Goal: Use online tool/utility: Utilize a website feature to perform a specific function

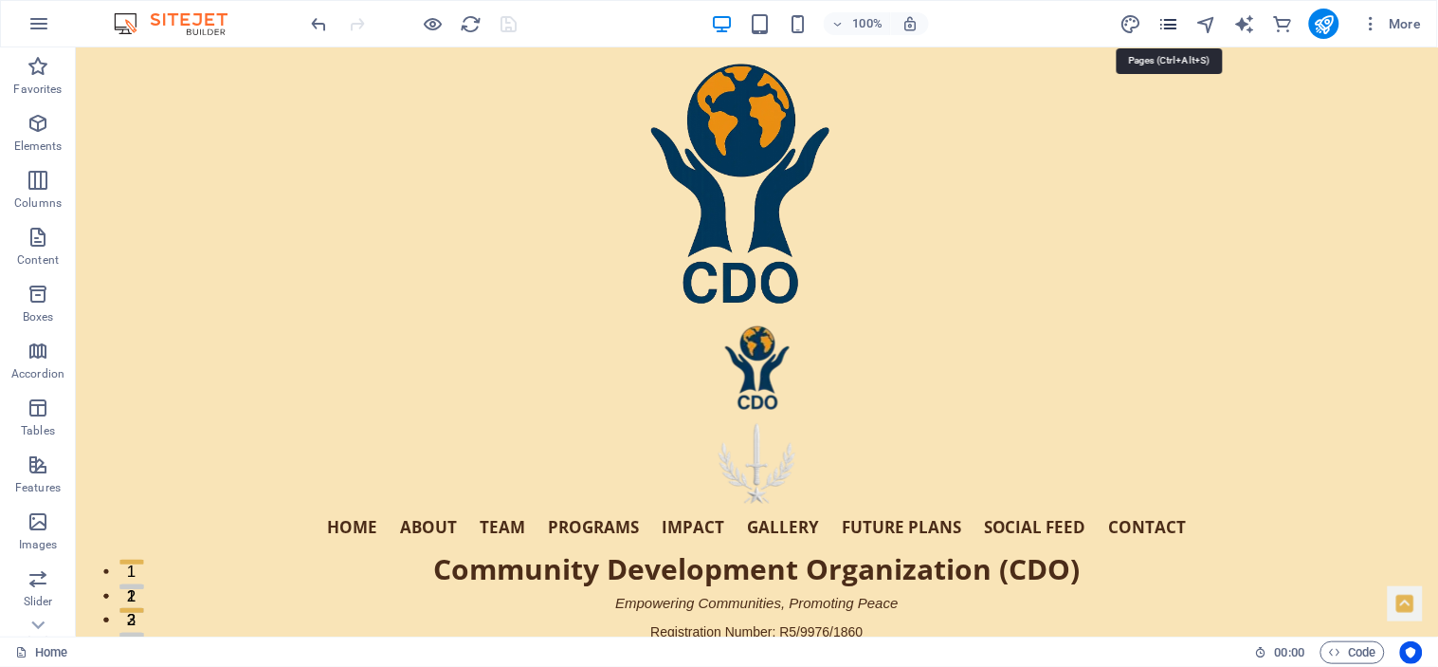
click at [1168, 16] on icon "pages" at bounding box center [1169, 24] width 22 height 22
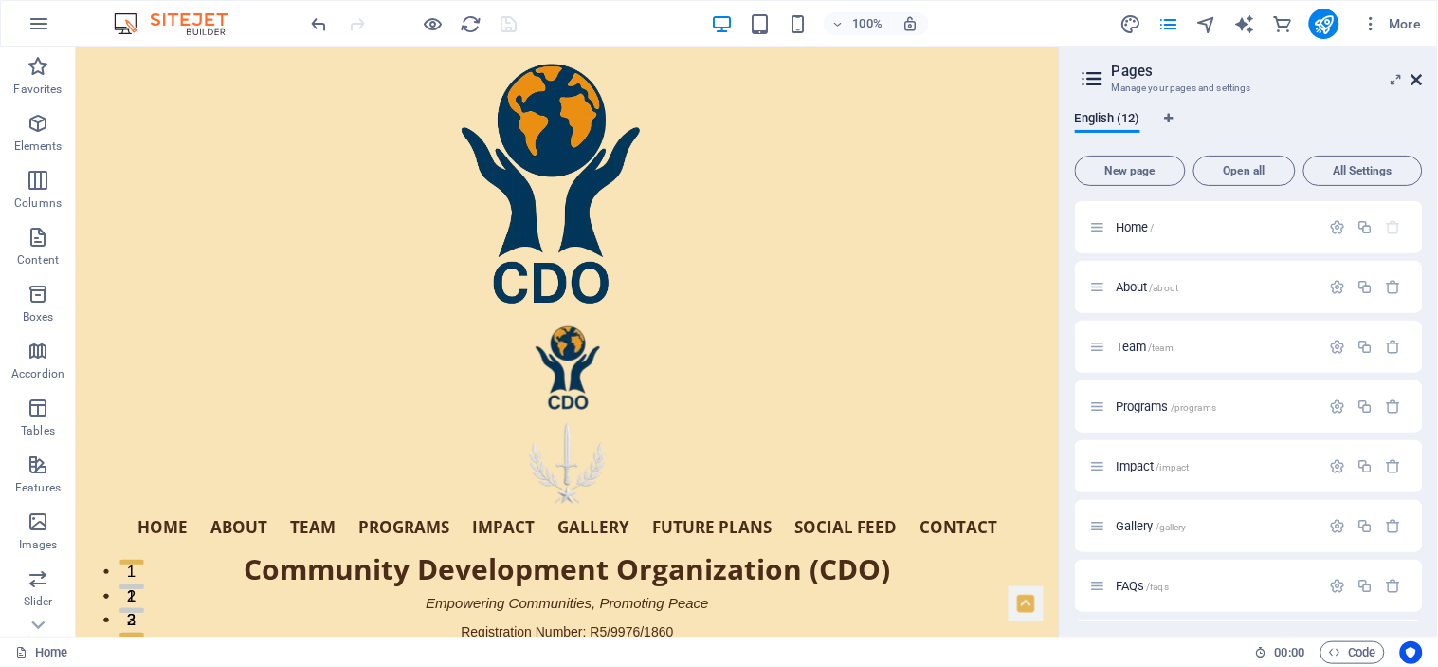
click at [1419, 74] on icon at bounding box center [1417, 79] width 11 height 15
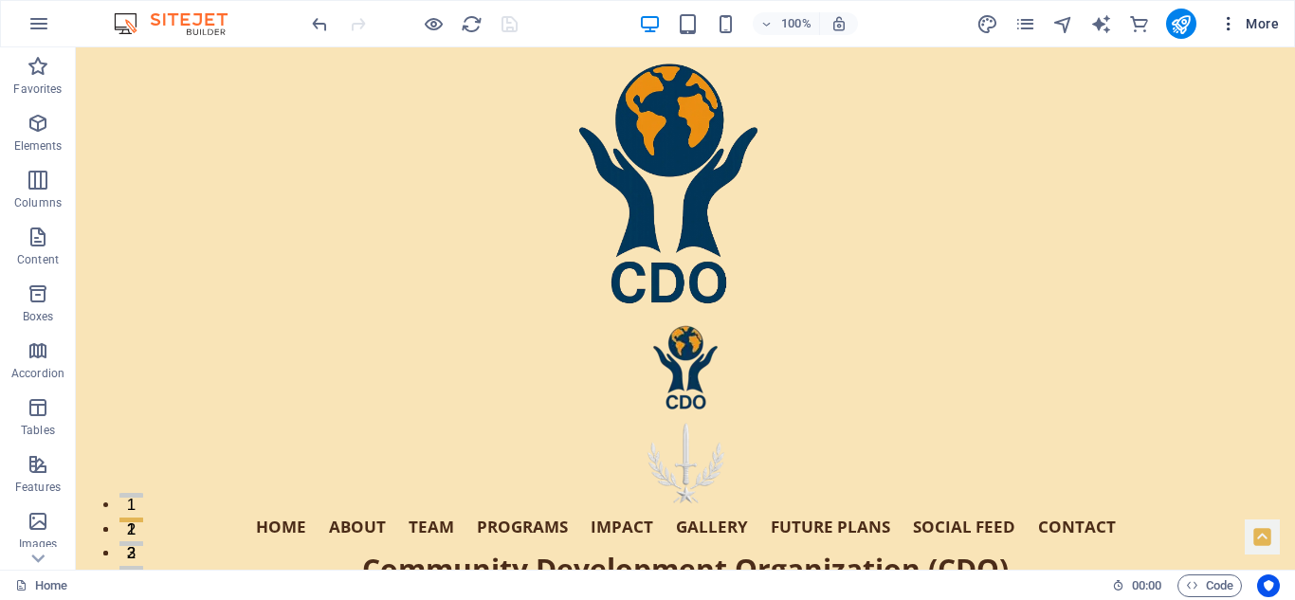
click at [1255, 18] on span "More" at bounding box center [1249, 23] width 60 height 19
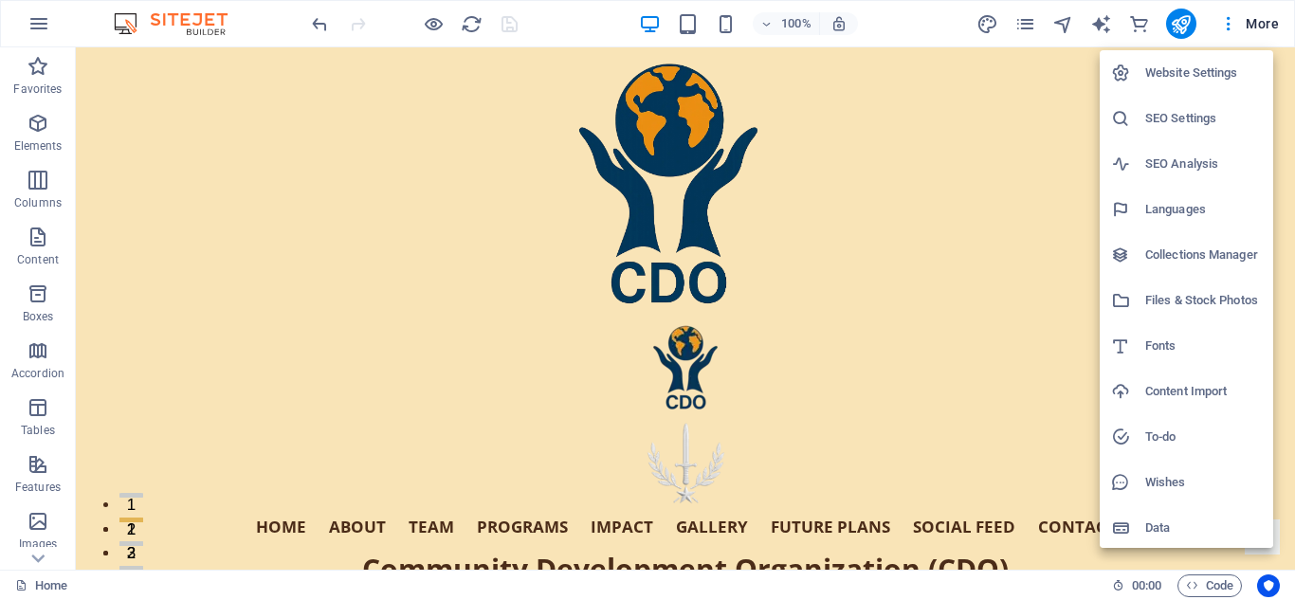
click at [1192, 299] on h6 "Files & Stock Photos" at bounding box center [1203, 300] width 117 height 23
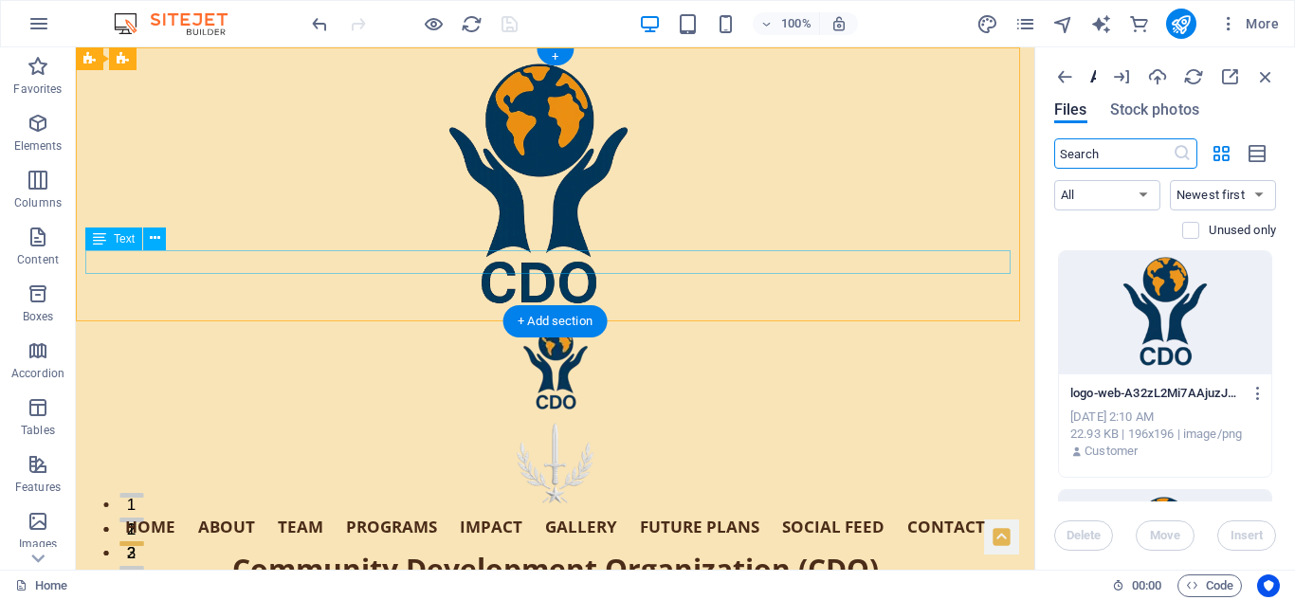
drag, startPoint x: 1112, startPoint y: 302, endPoint x: 763, endPoint y: 265, distance: 350.9
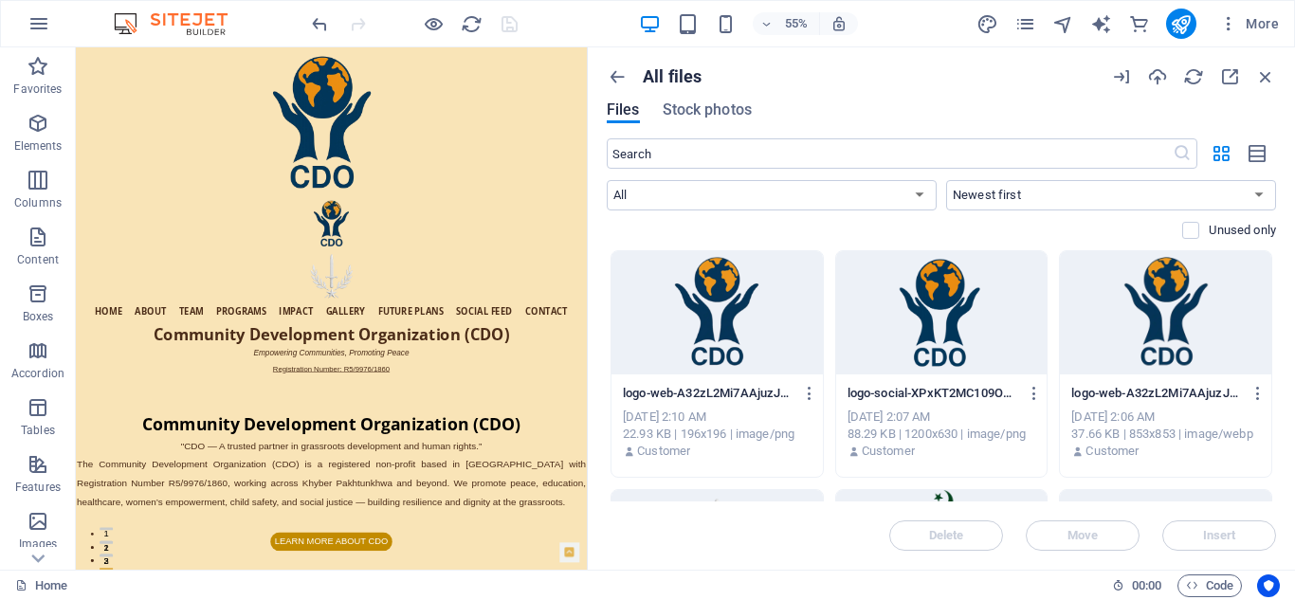
drag, startPoint x: 1034, startPoint y: 303, endPoint x: 584, endPoint y: 298, distance: 450.4
click at [584, 298] on div "Home Favorites Elements Columns Content Boxes Accordion Tables Features Images …" at bounding box center [647, 308] width 1295 height 522
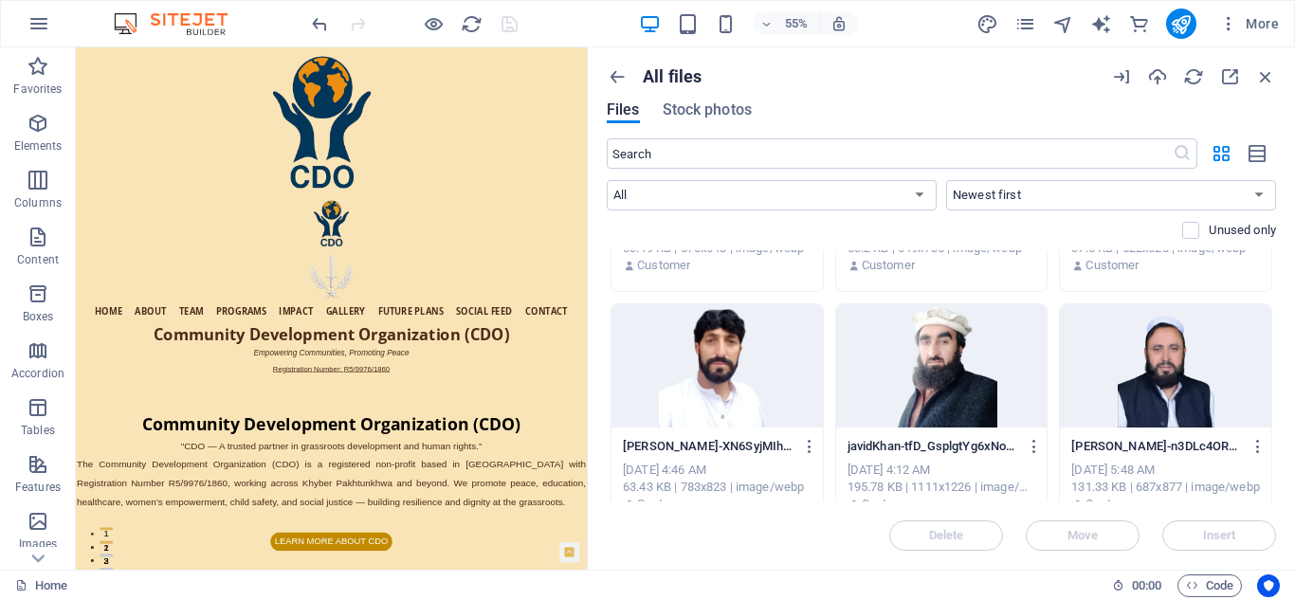
scroll to position [673, 0]
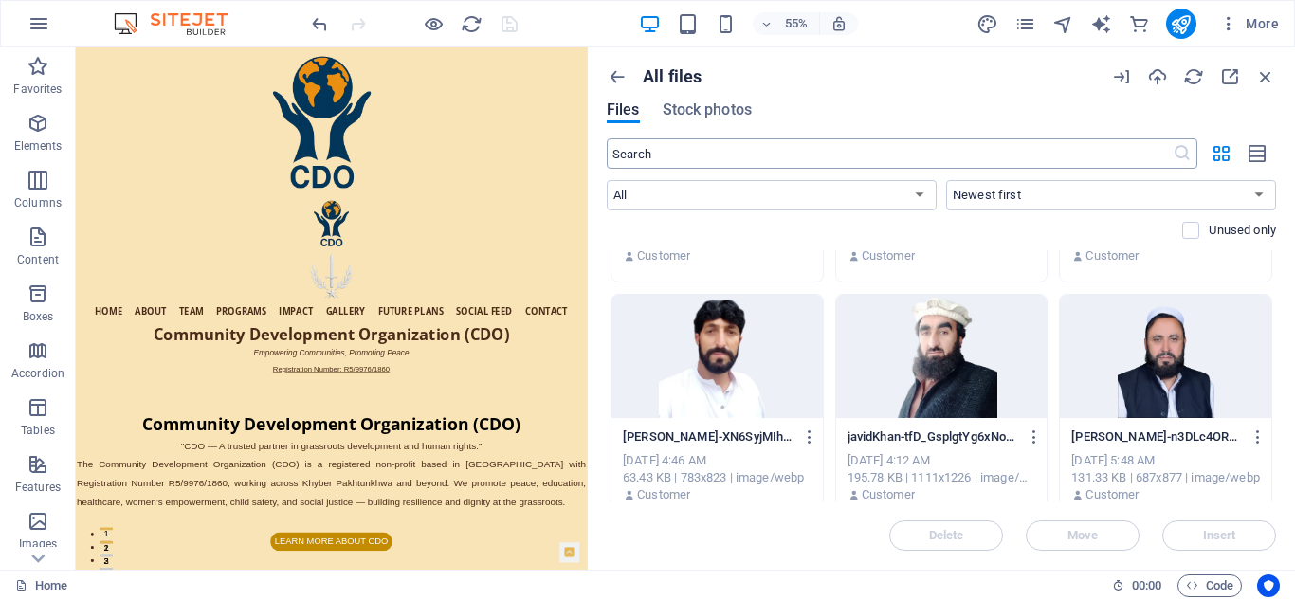
click at [768, 157] on input "text" at bounding box center [890, 153] width 566 height 30
type input "i"
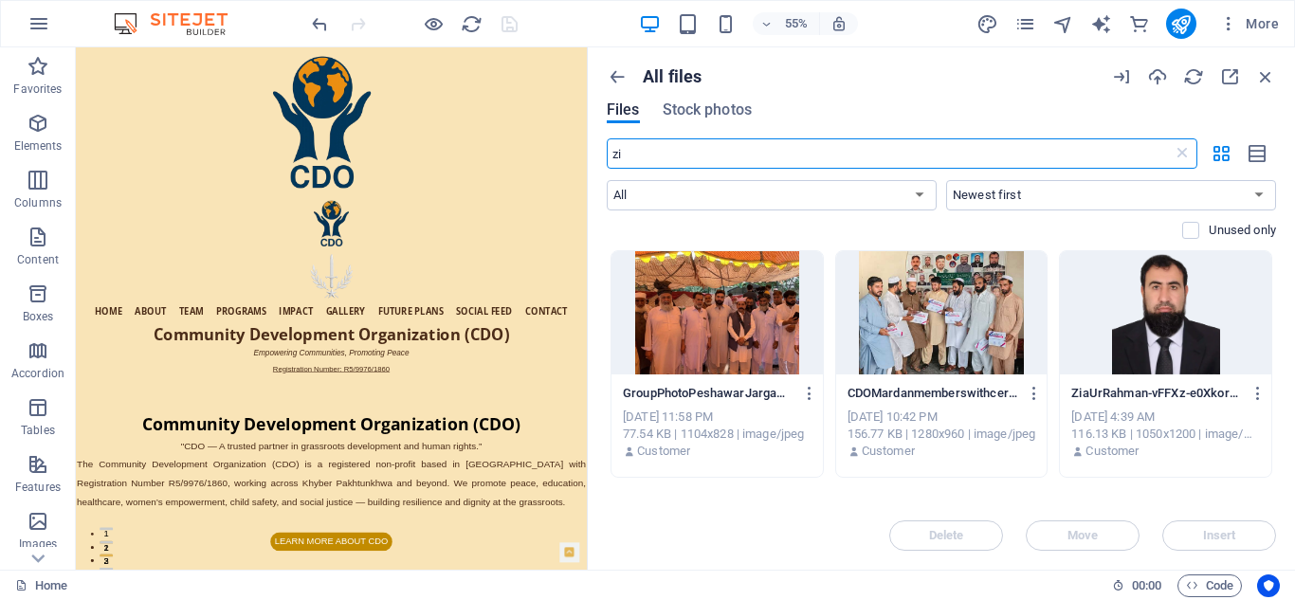
scroll to position [0, 0]
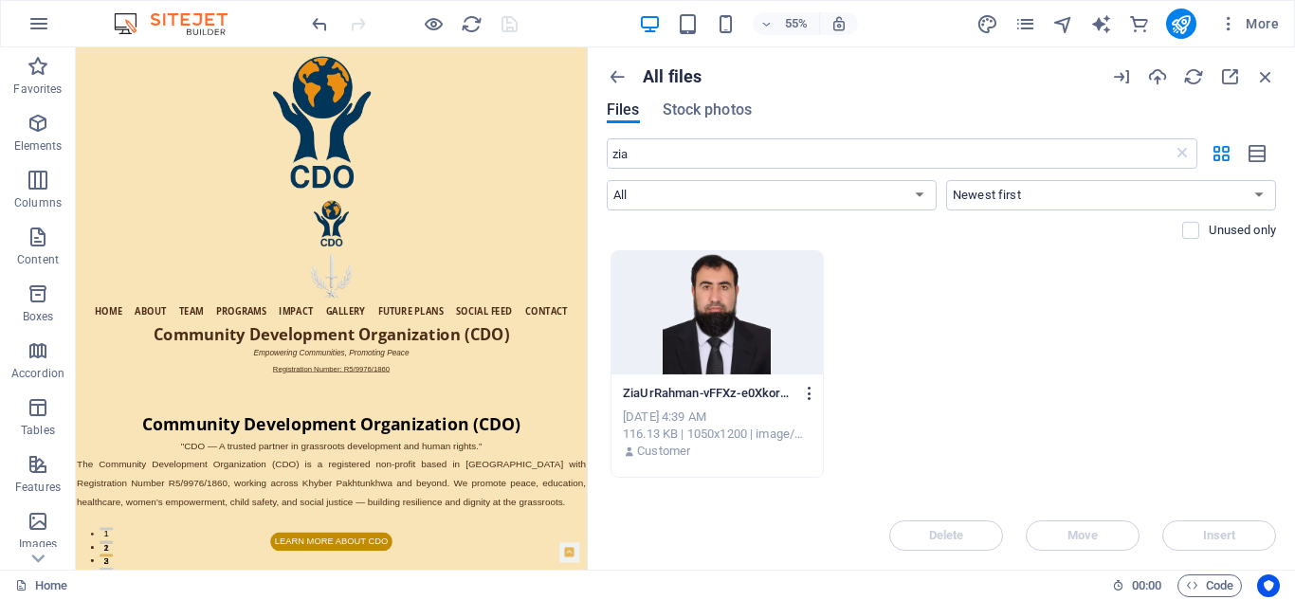
click at [812, 393] on icon "button" at bounding box center [810, 393] width 18 height 17
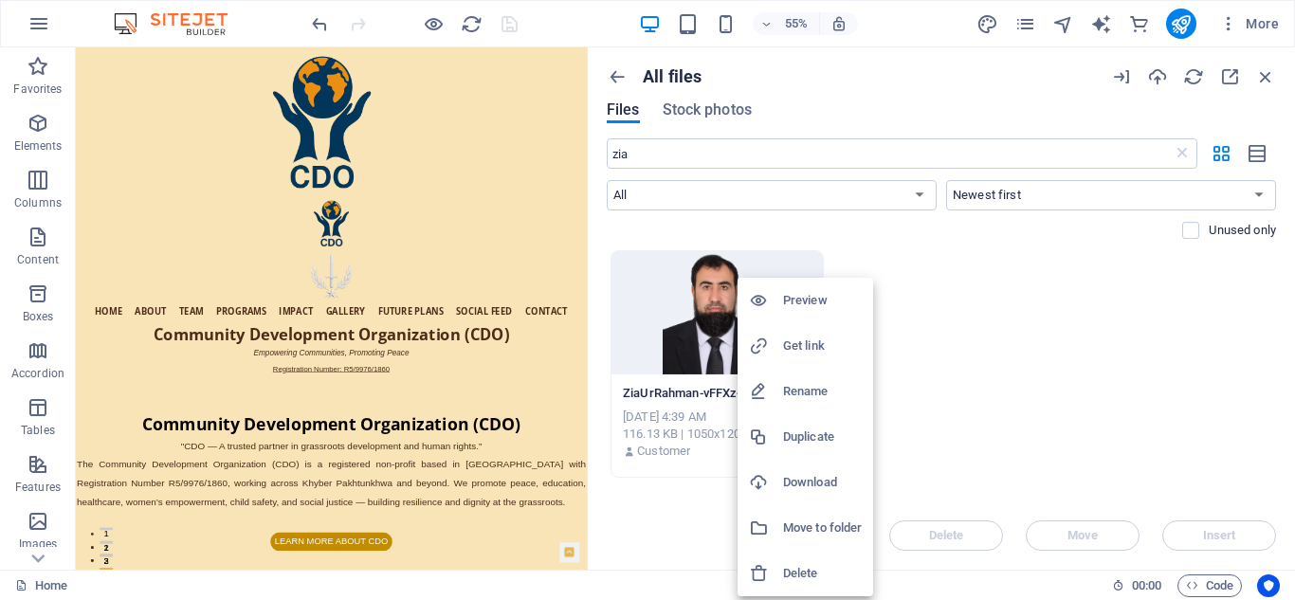
click at [797, 344] on h6 "Get link" at bounding box center [822, 346] width 79 height 23
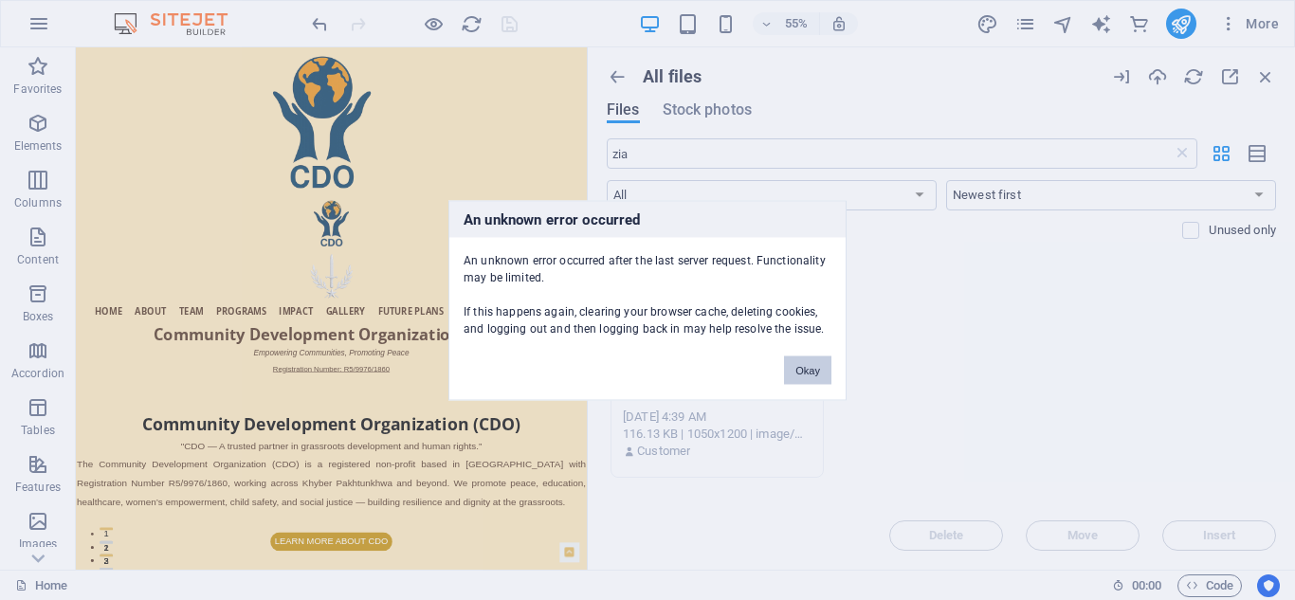
click at [810, 366] on button "Okay" at bounding box center [807, 370] width 47 height 28
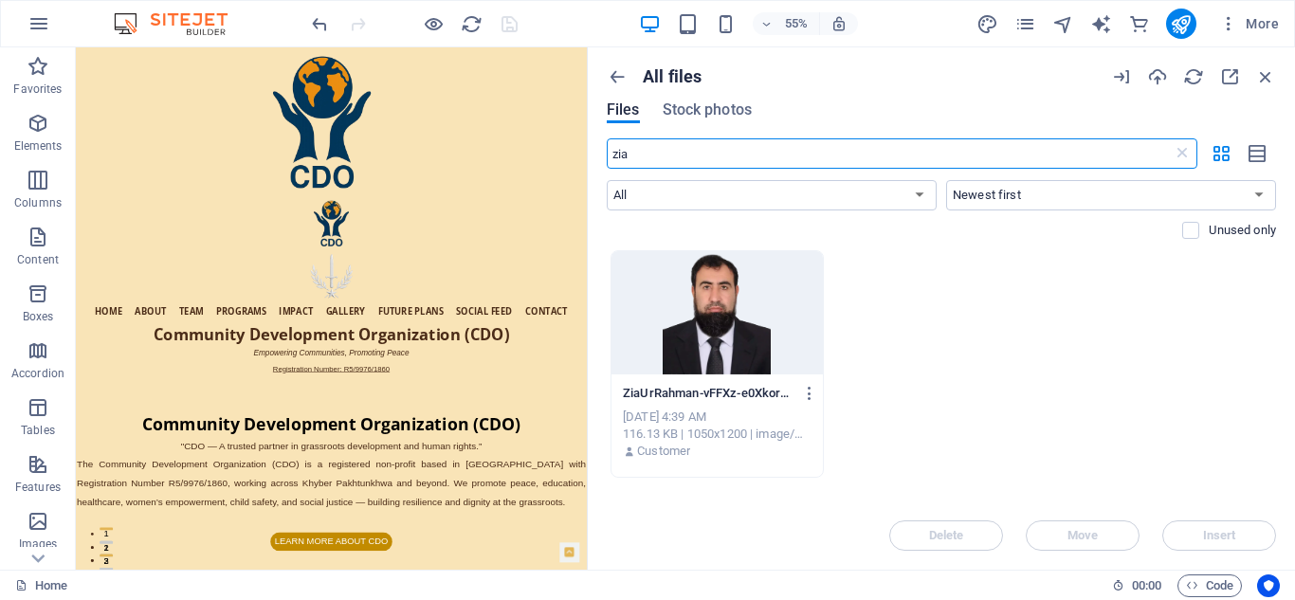
click at [647, 155] on input "zia" at bounding box center [890, 153] width 566 height 30
type input "z"
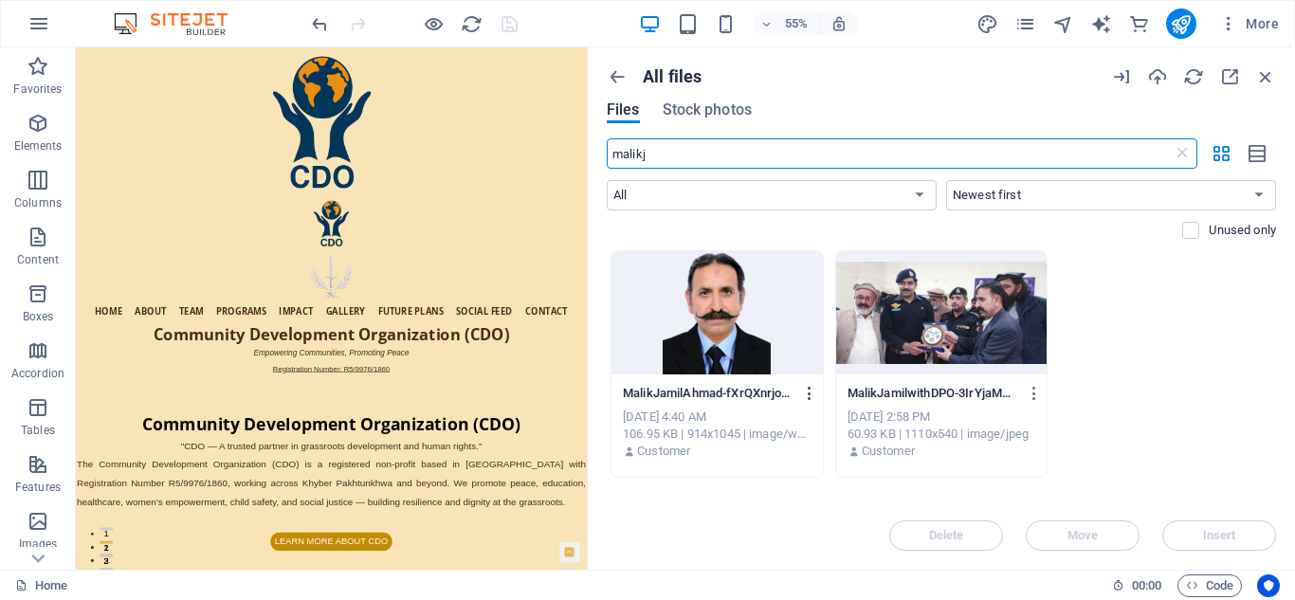
type input "malikj"
click at [811, 391] on icon "button" at bounding box center [810, 393] width 18 height 17
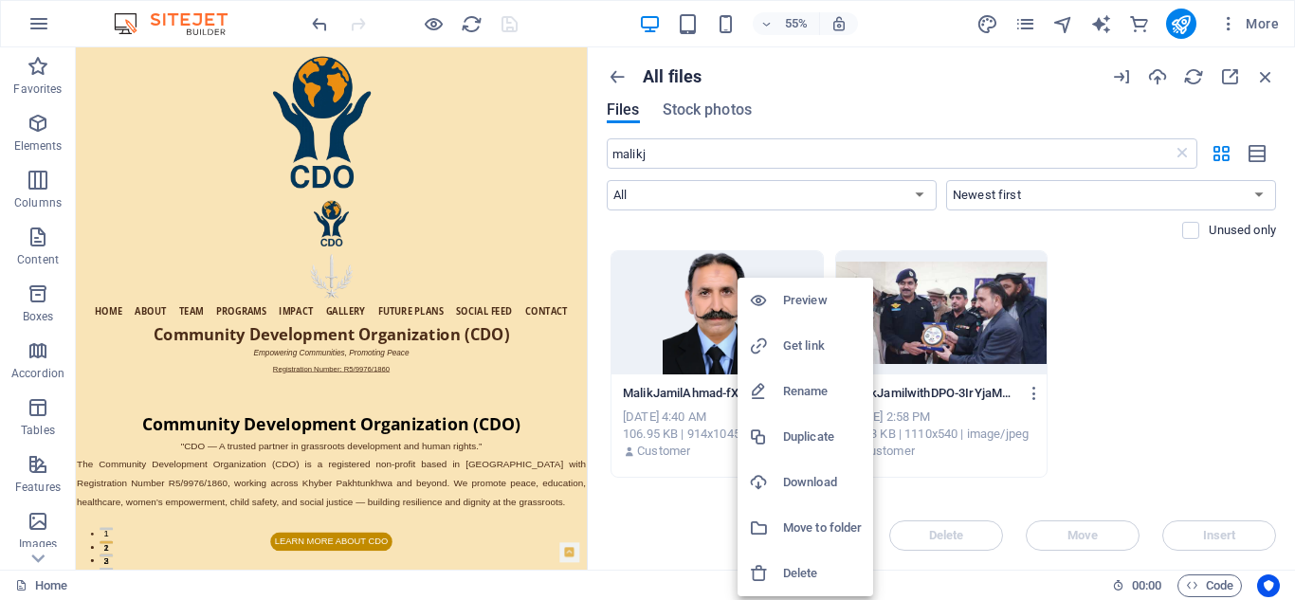
click at [799, 341] on h6 "Get link" at bounding box center [822, 346] width 79 height 23
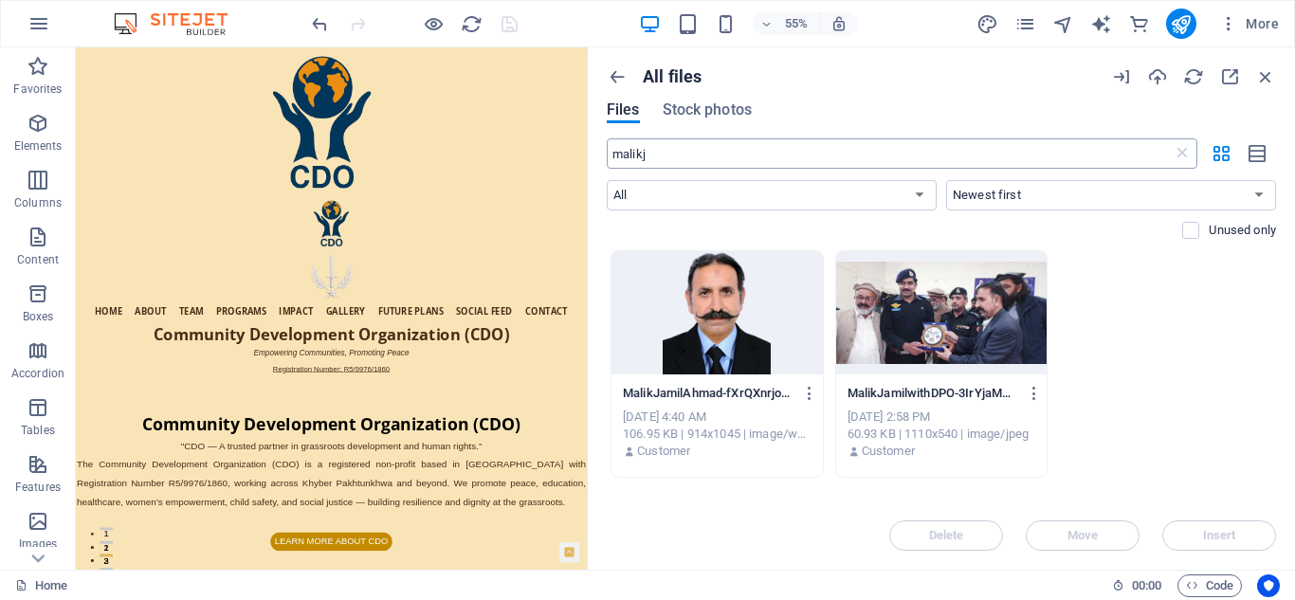
click at [662, 157] on input "malikj" at bounding box center [890, 153] width 566 height 30
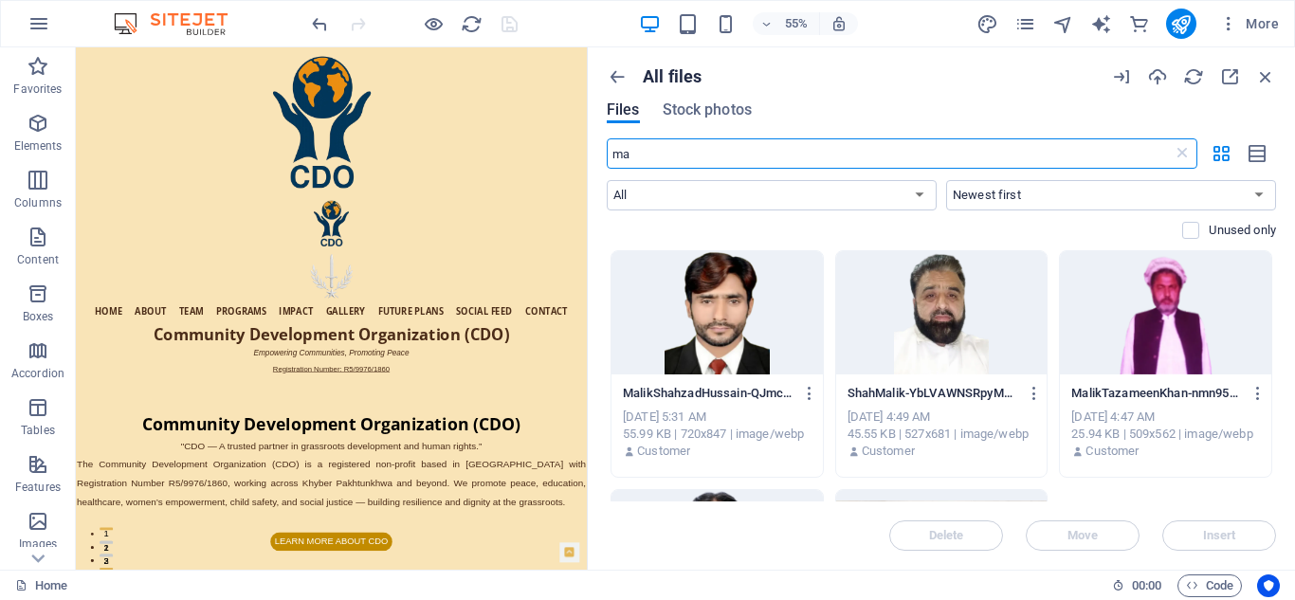
type input "m"
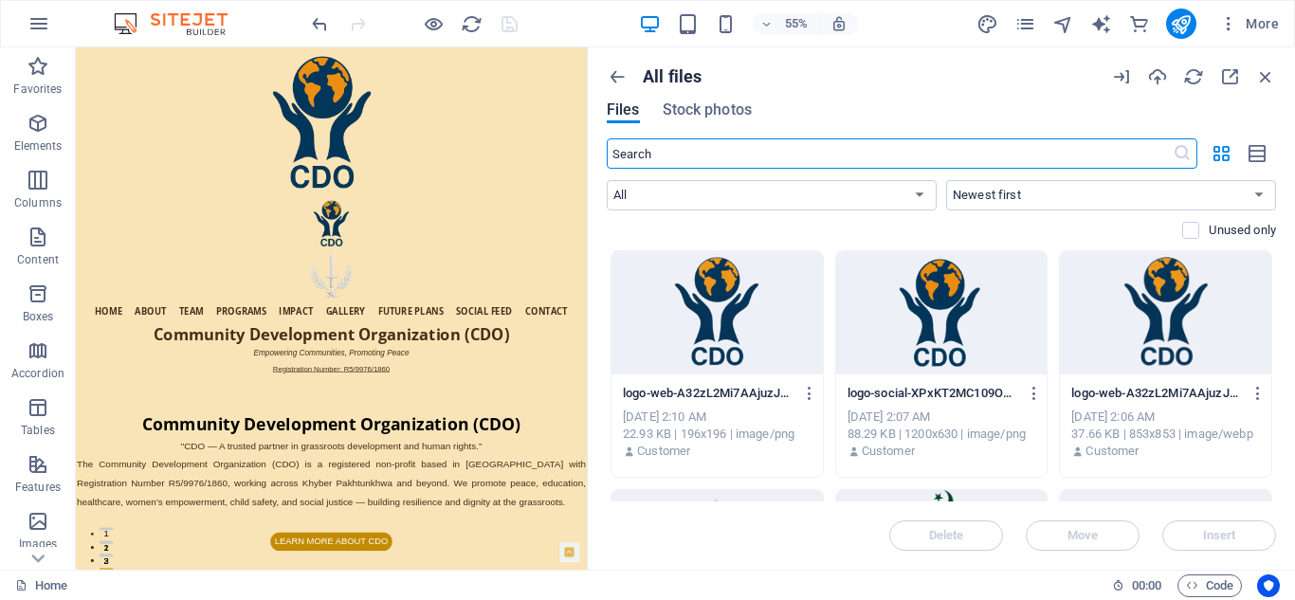
click at [671, 149] on input "text" at bounding box center [890, 153] width 566 height 30
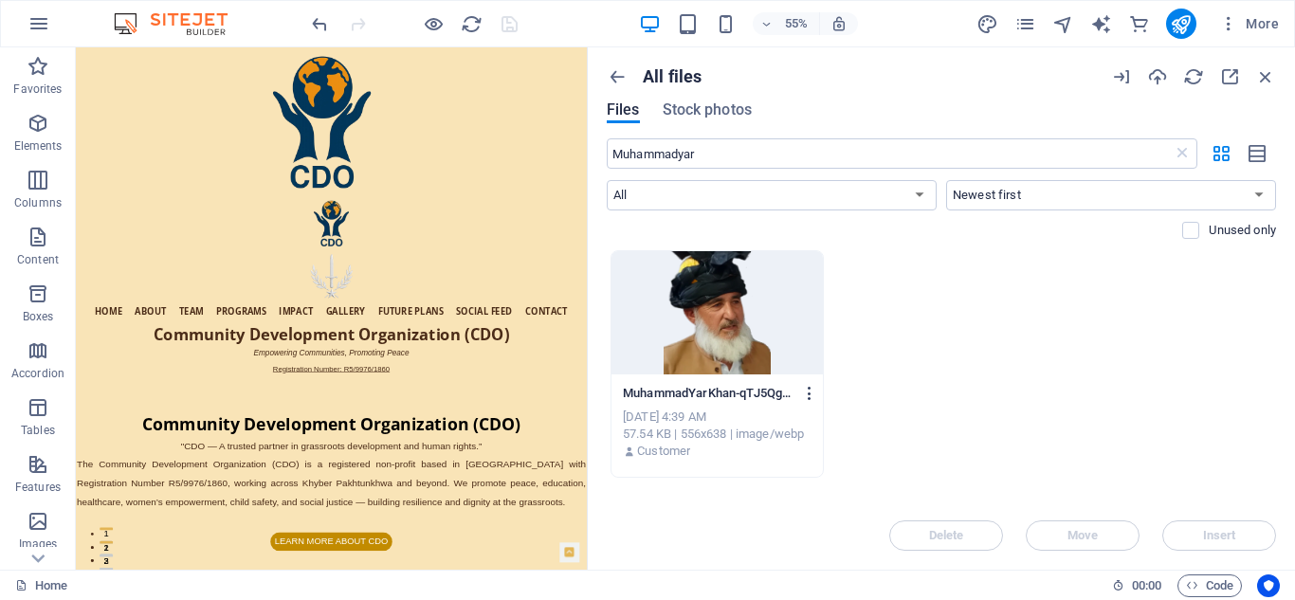
click at [812, 388] on icon "button" at bounding box center [810, 393] width 18 height 17
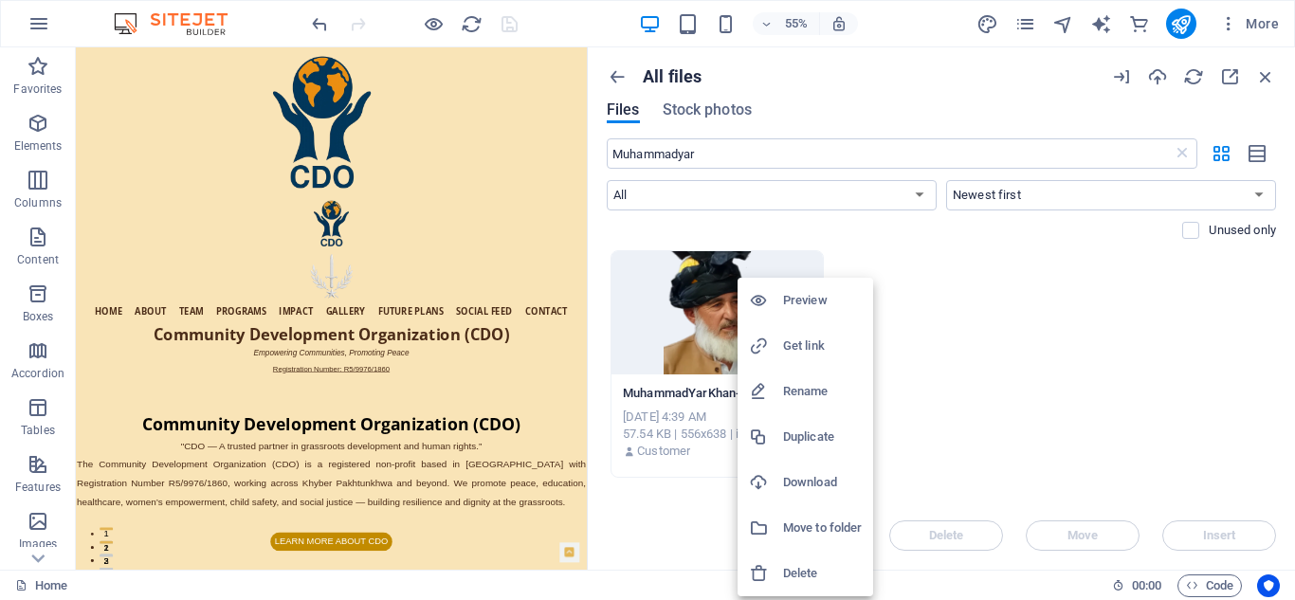
click at [800, 341] on h6 "Get link" at bounding box center [822, 346] width 79 height 23
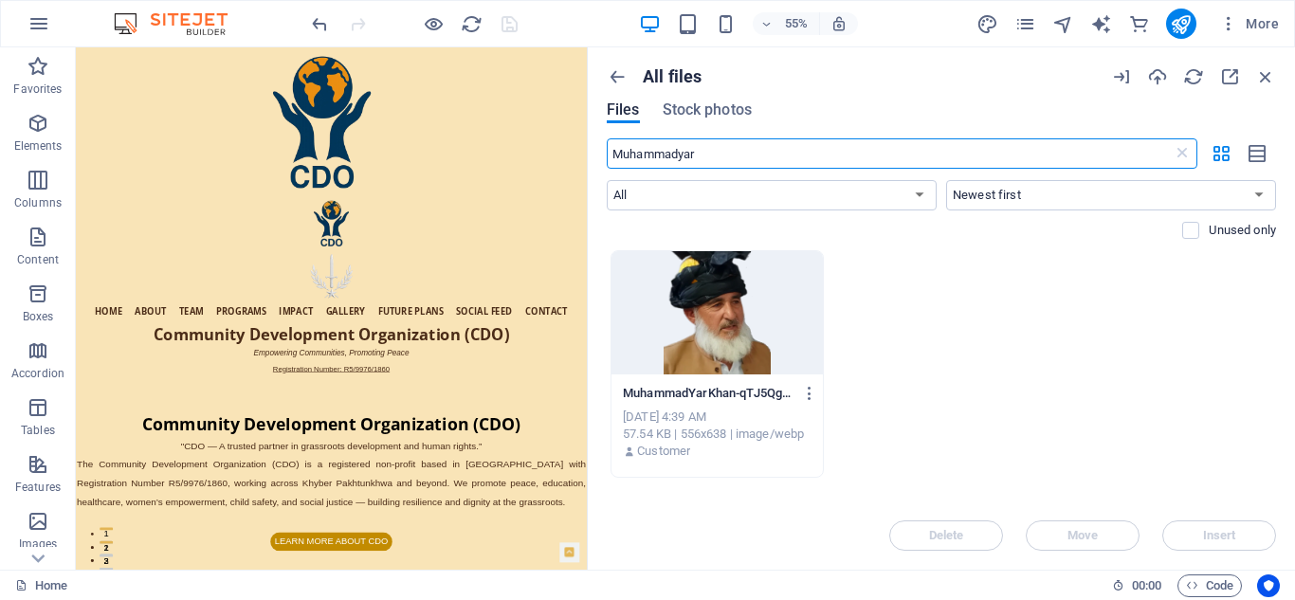
drag, startPoint x: 704, startPoint y: 155, endPoint x: 593, endPoint y: 155, distance: 110.9
click at [593, 155] on div "All files Files Stock photos [PERSON_NAME] ​ All Images Documents Audio Video V…" at bounding box center [941, 308] width 707 height 522
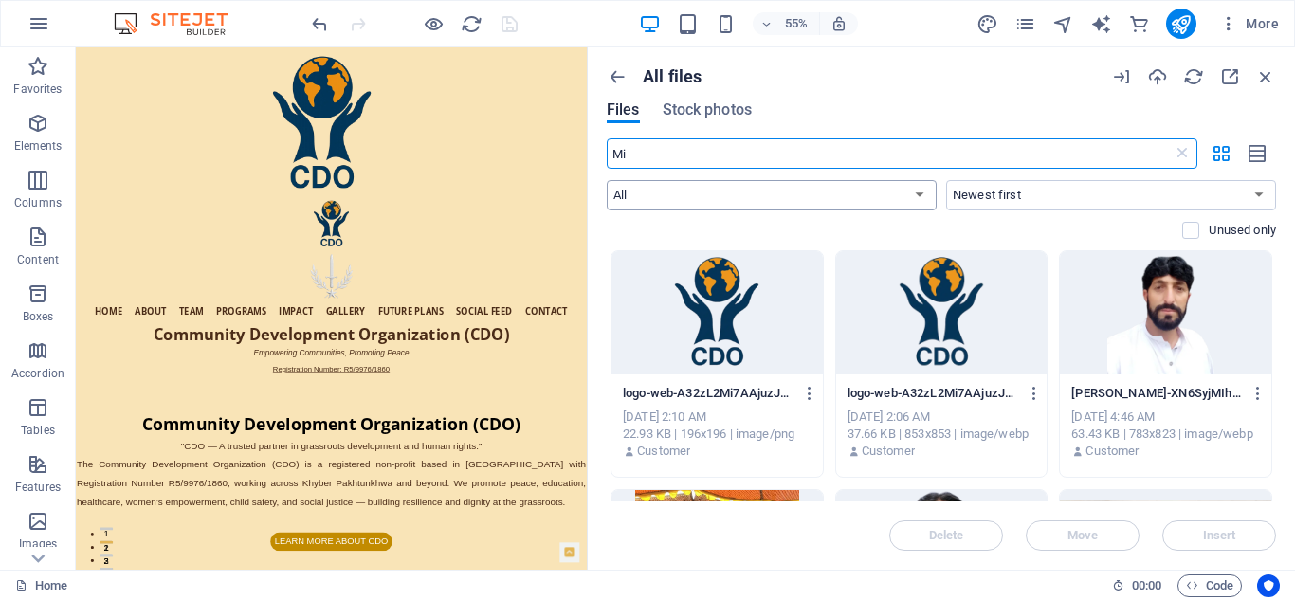
type input "M"
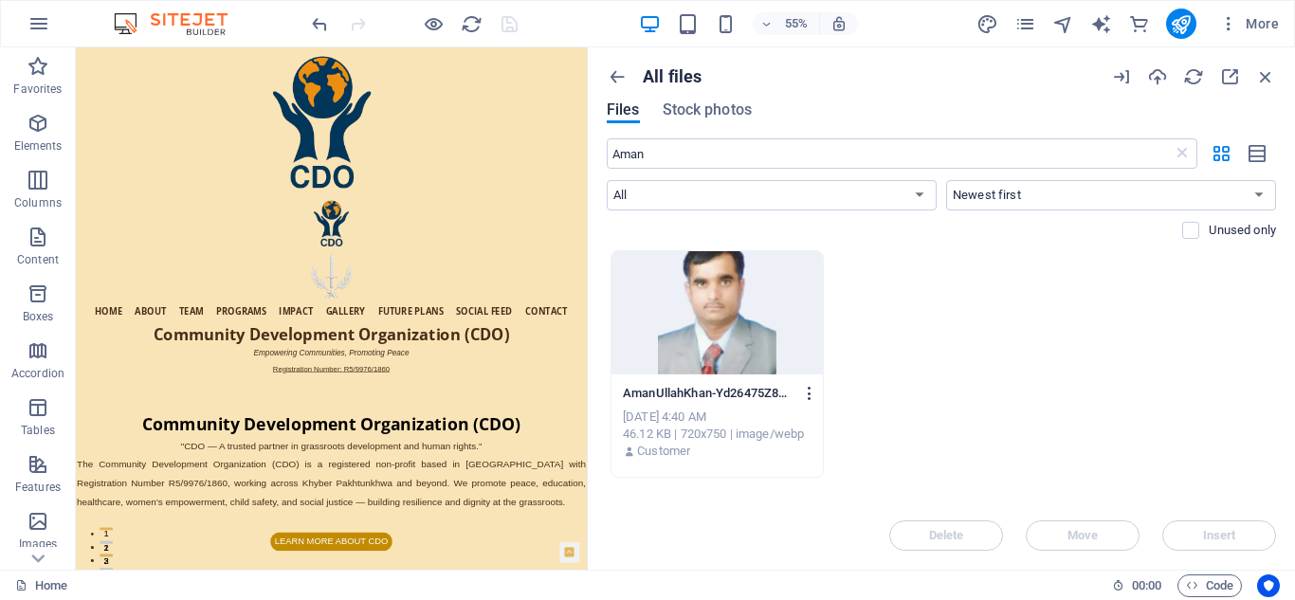
click at [810, 389] on icon "button" at bounding box center [810, 393] width 18 height 17
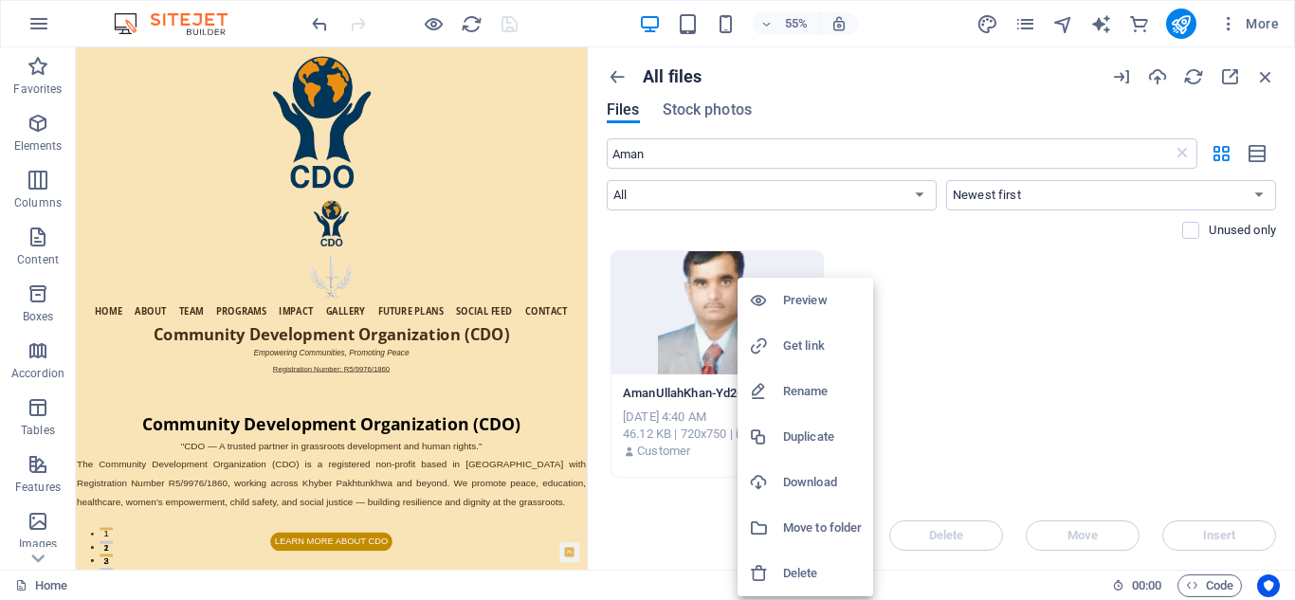
click at [795, 341] on h6 "Get link" at bounding box center [822, 346] width 79 height 23
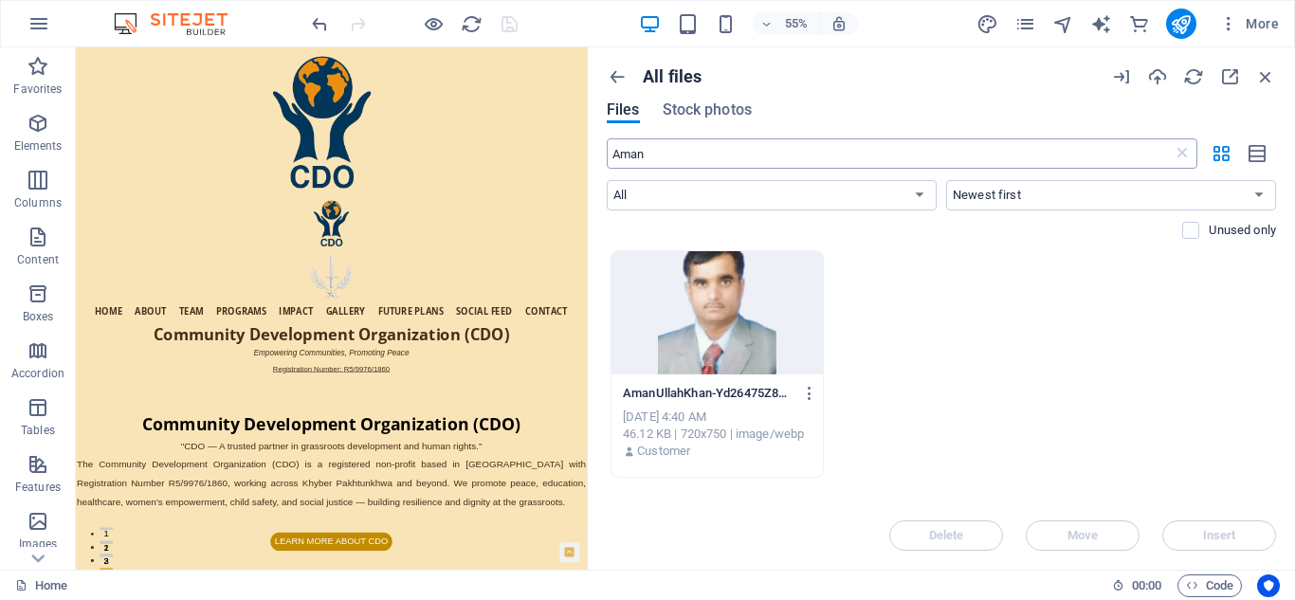
click at [673, 155] on input "Aman" at bounding box center [890, 153] width 566 height 30
type input "A"
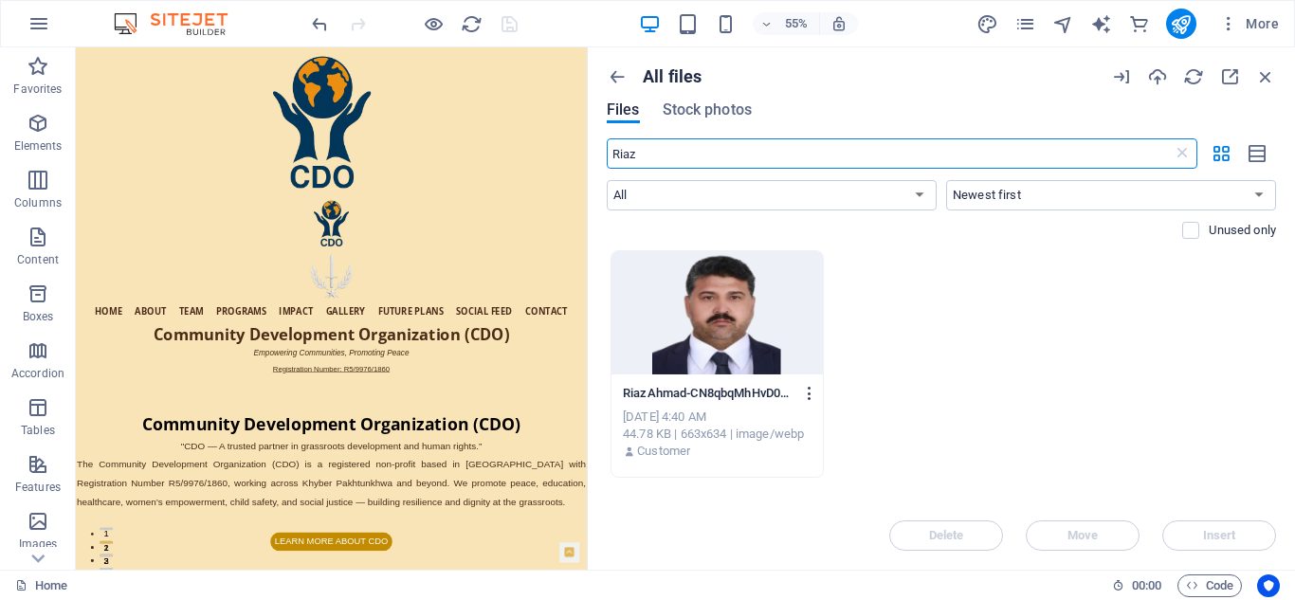
click at [808, 389] on icon "button" at bounding box center [810, 393] width 18 height 17
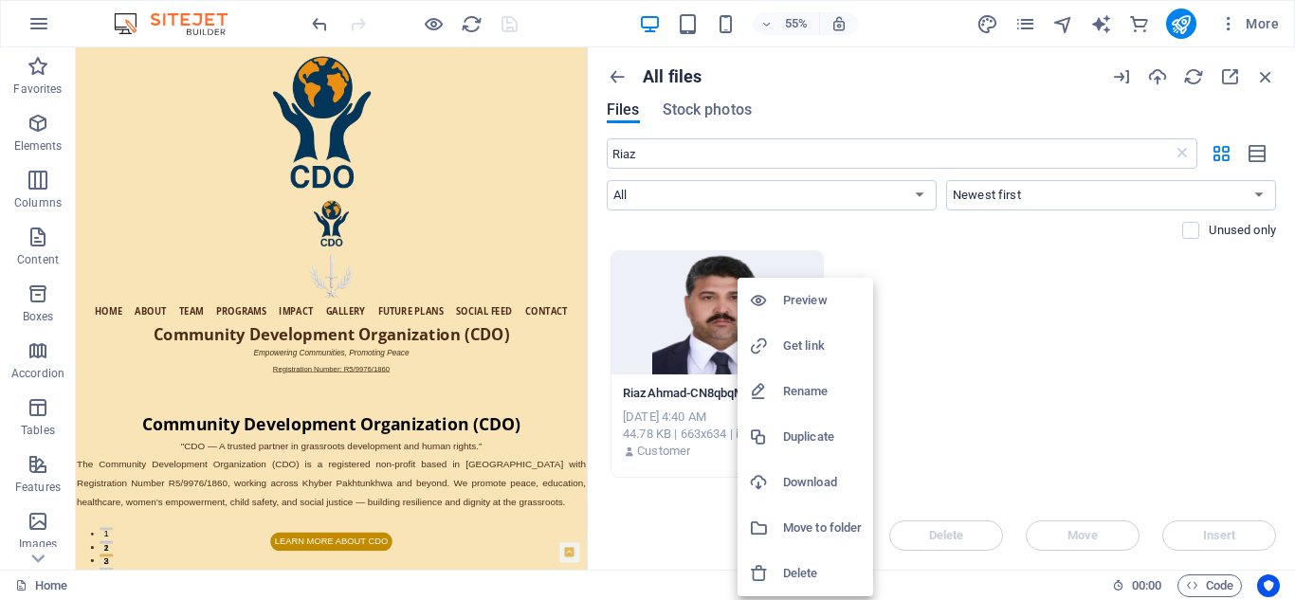
click at [802, 338] on h6 "Get link" at bounding box center [822, 346] width 79 height 23
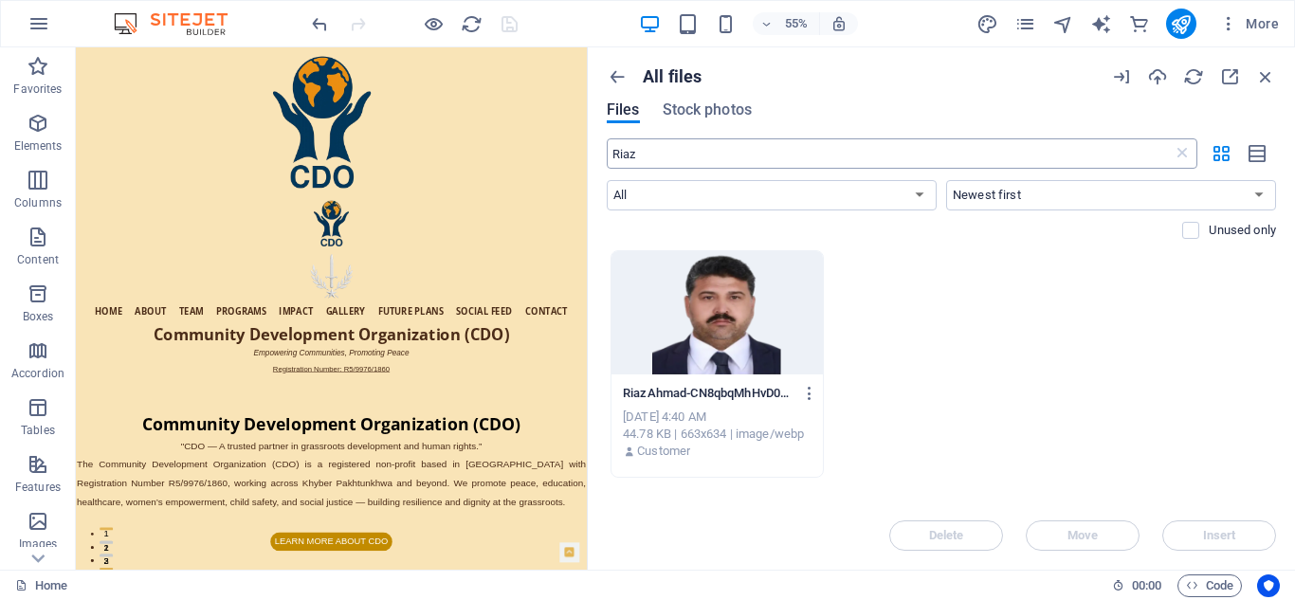
click at [649, 161] on input "Riaz" at bounding box center [890, 153] width 566 height 30
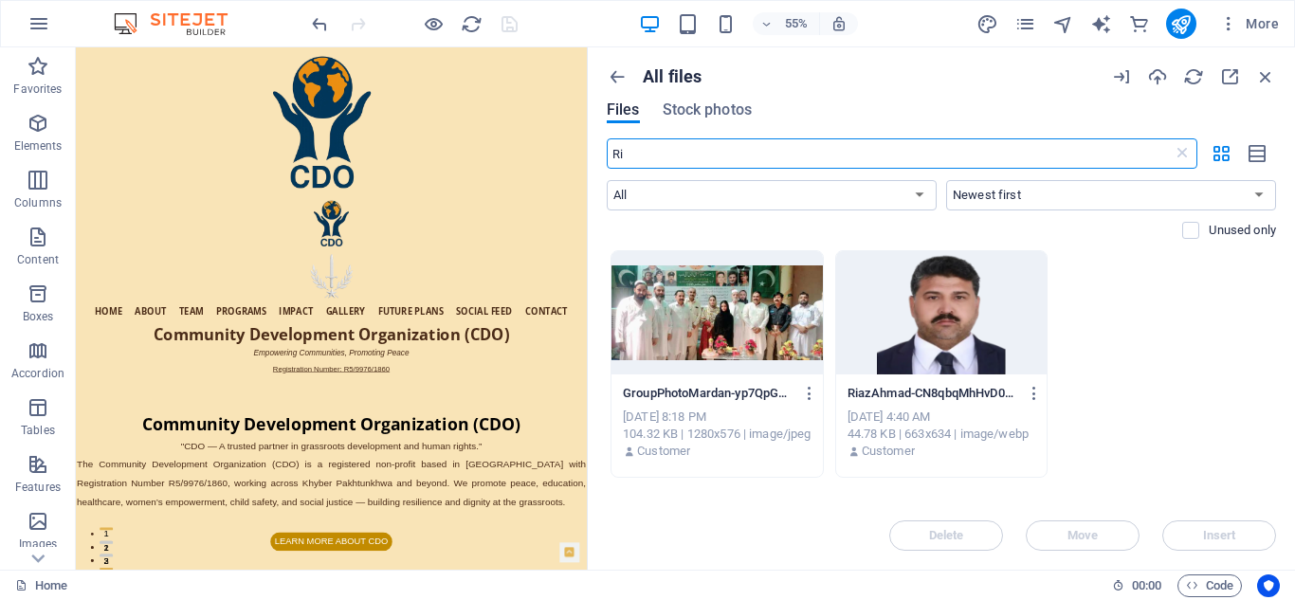
type input "R"
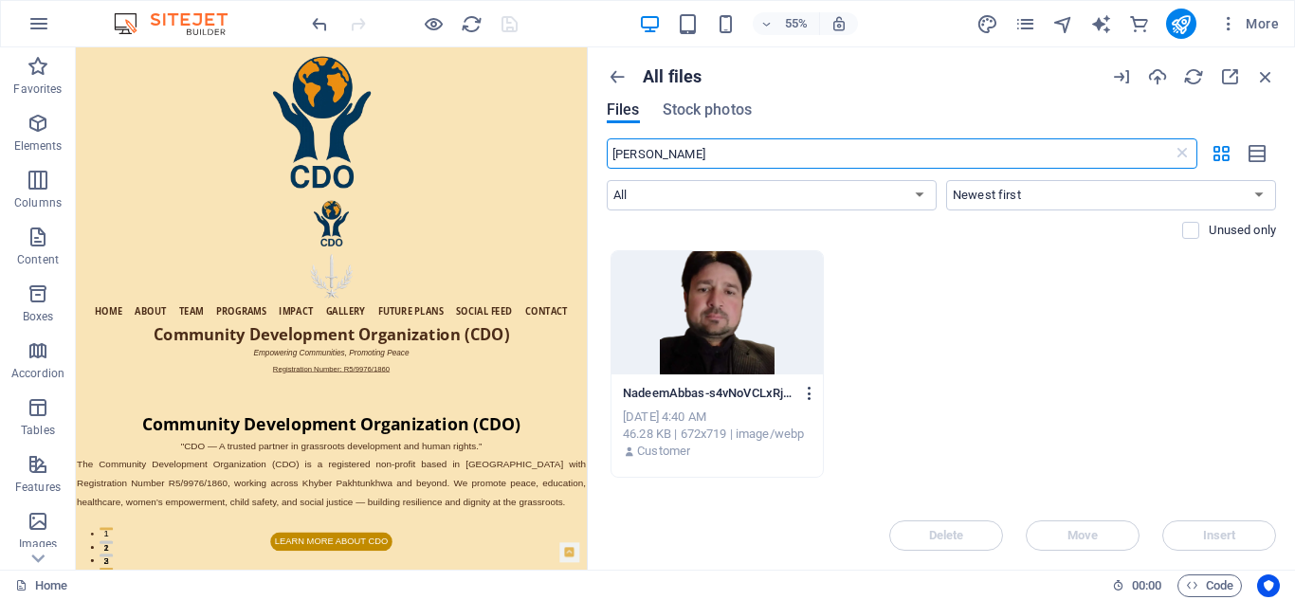
type input "[PERSON_NAME]"
click at [812, 388] on icon "button" at bounding box center [810, 393] width 18 height 17
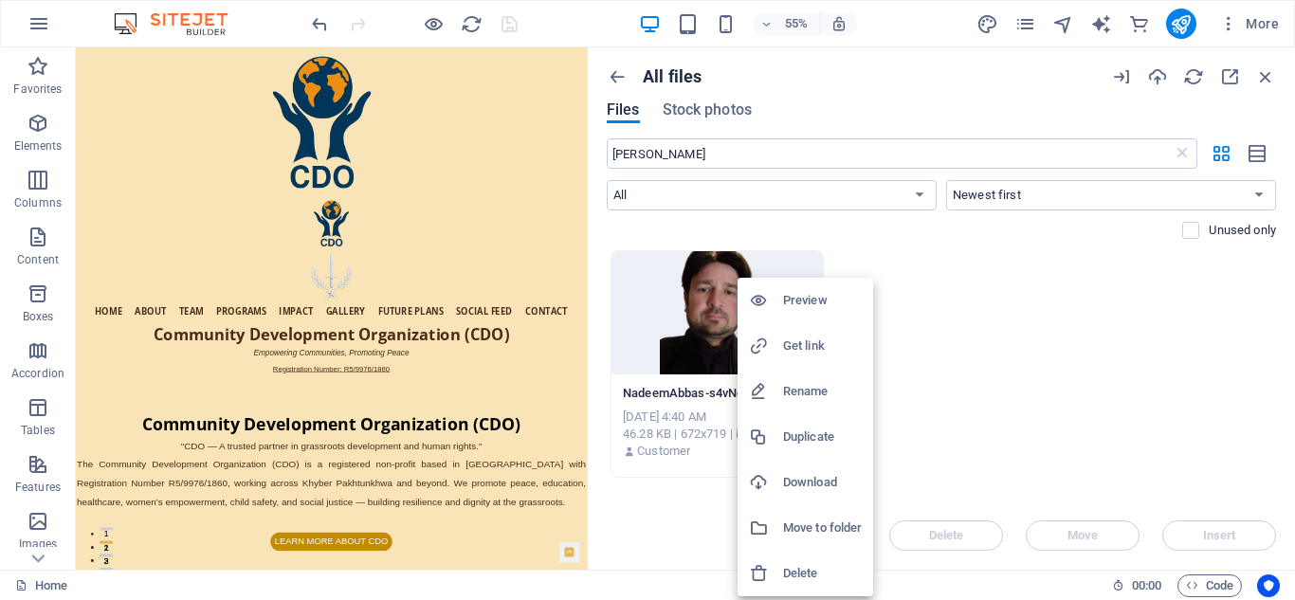
click at [808, 352] on h6 "Get link" at bounding box center [822, 346] width 79 height 23
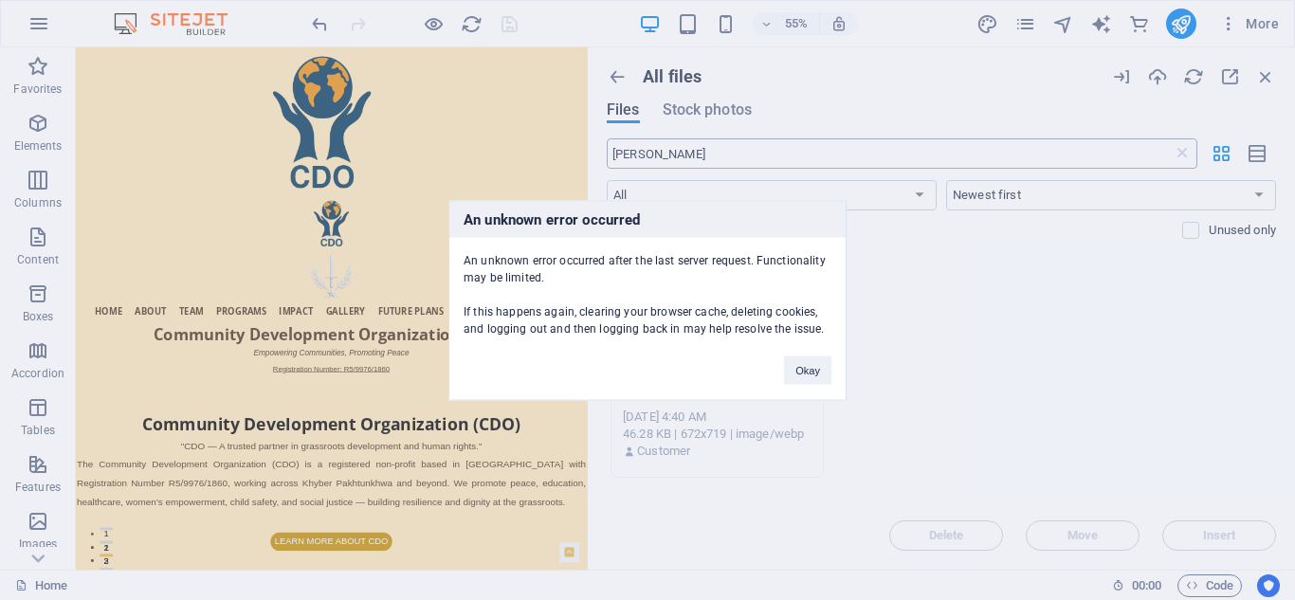
click at [676, 157] on body "Community Development Organization Home Favorites Elements Columns Content Boxe…" at bounding box center [647, 300] width 1295 height 600
click at [803, 366] on button "Okay" at bounding box center [807, 370] width 47 height 28
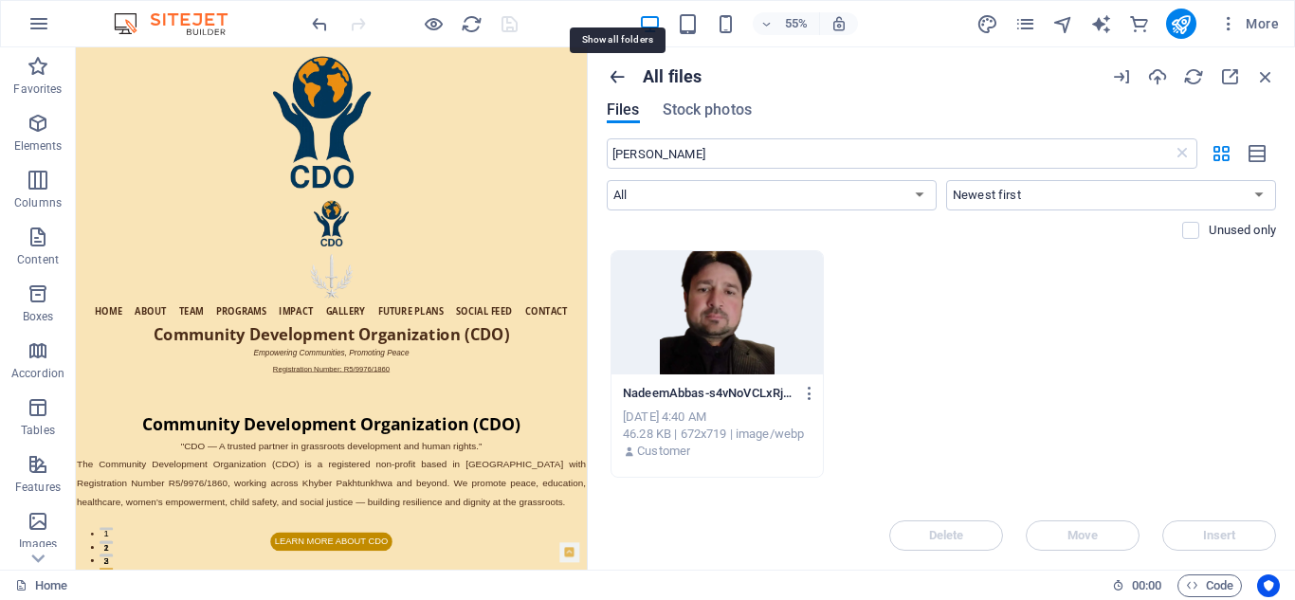
click at [621, 69] on icon "button" at bounding box center [617, 76] width 21 height 21
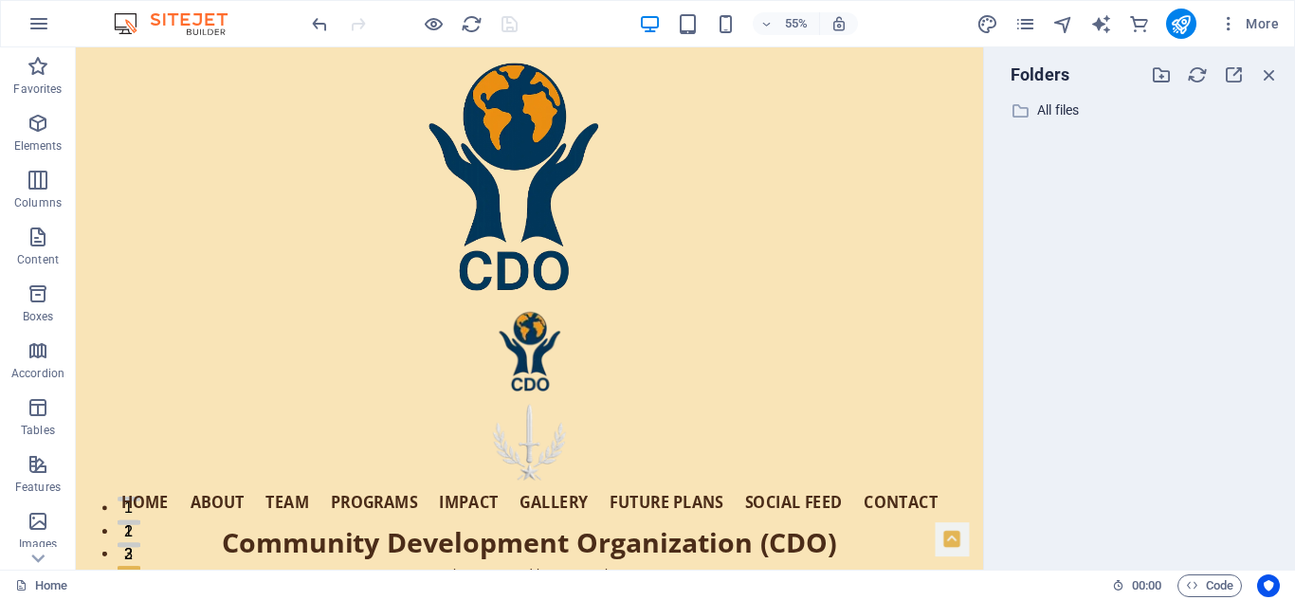
drag, startPoint x: 589, startPoint y: 234, endPoint x: 991, endPoint y: 240, distance: 402.0
click at [991, 240] on div "Home Favorites Elements Columns Content Boxes Accordion Tables Features Images …" at bounding box center [647, 308] width 1295 height 522
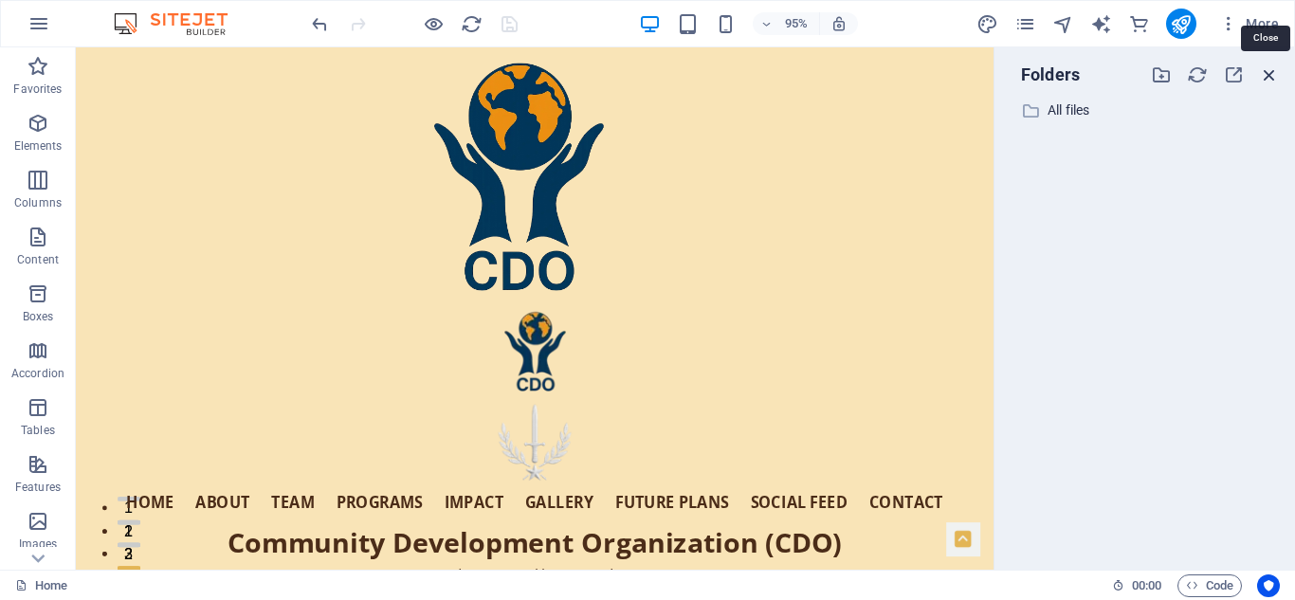
click at [1270, 72] on icon "button" at bounding box center [1269, 74] width 21 height 21
